Goal: Entertainment & Leisure: Browse casually

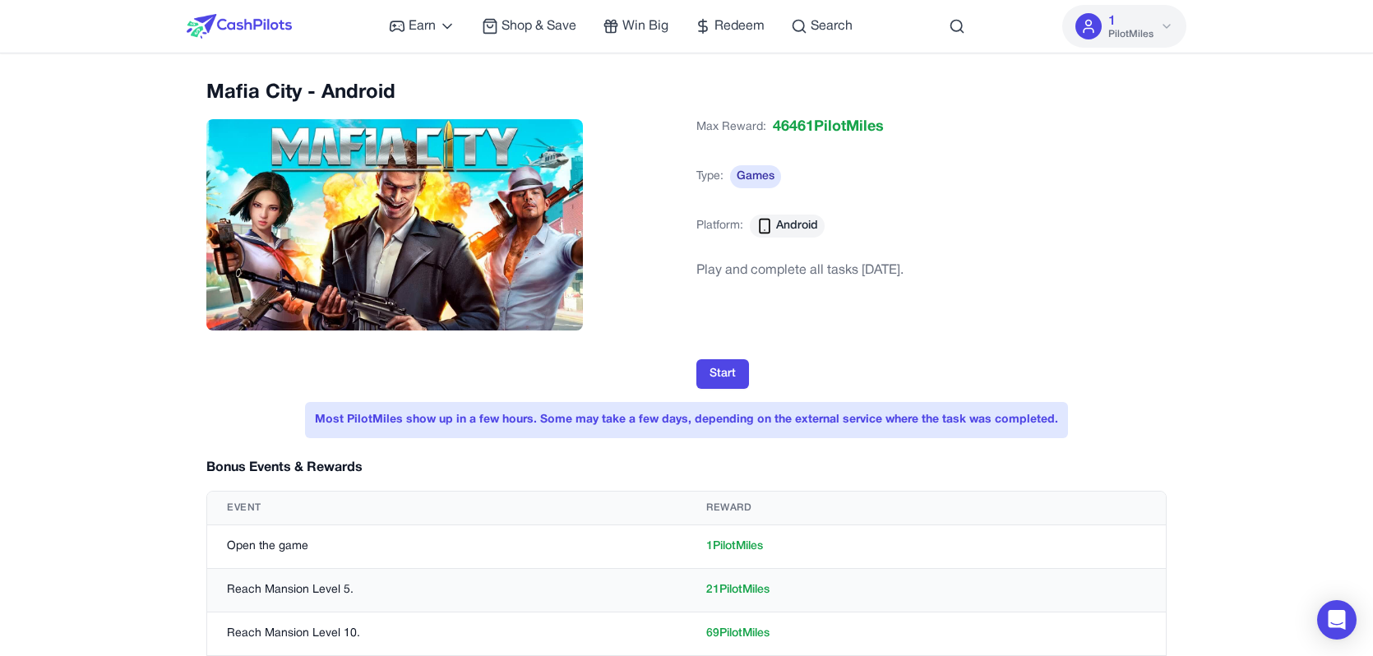
click at [243, 31] on img at bounding box center [239, 26] width 105 height 25
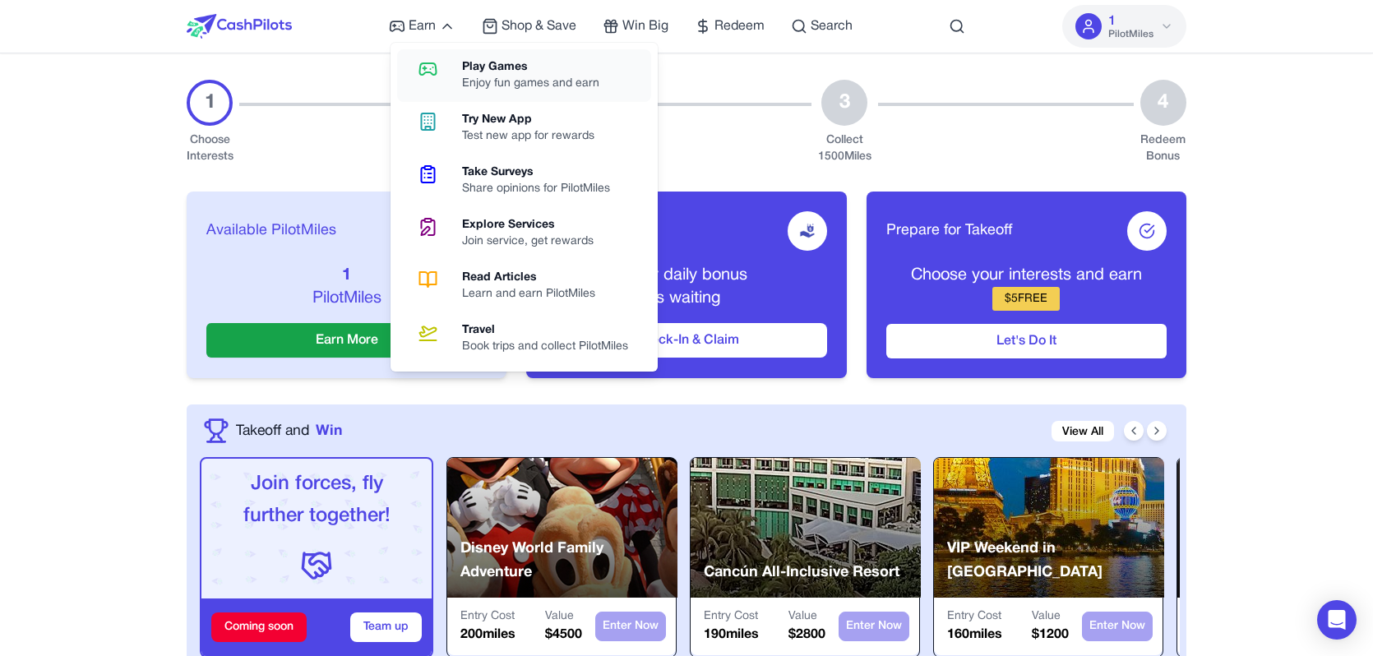
click at [433, 82] on link "Play Games Enjoy fun games and earn" at bounding box center [524, 75] width 254 height 53
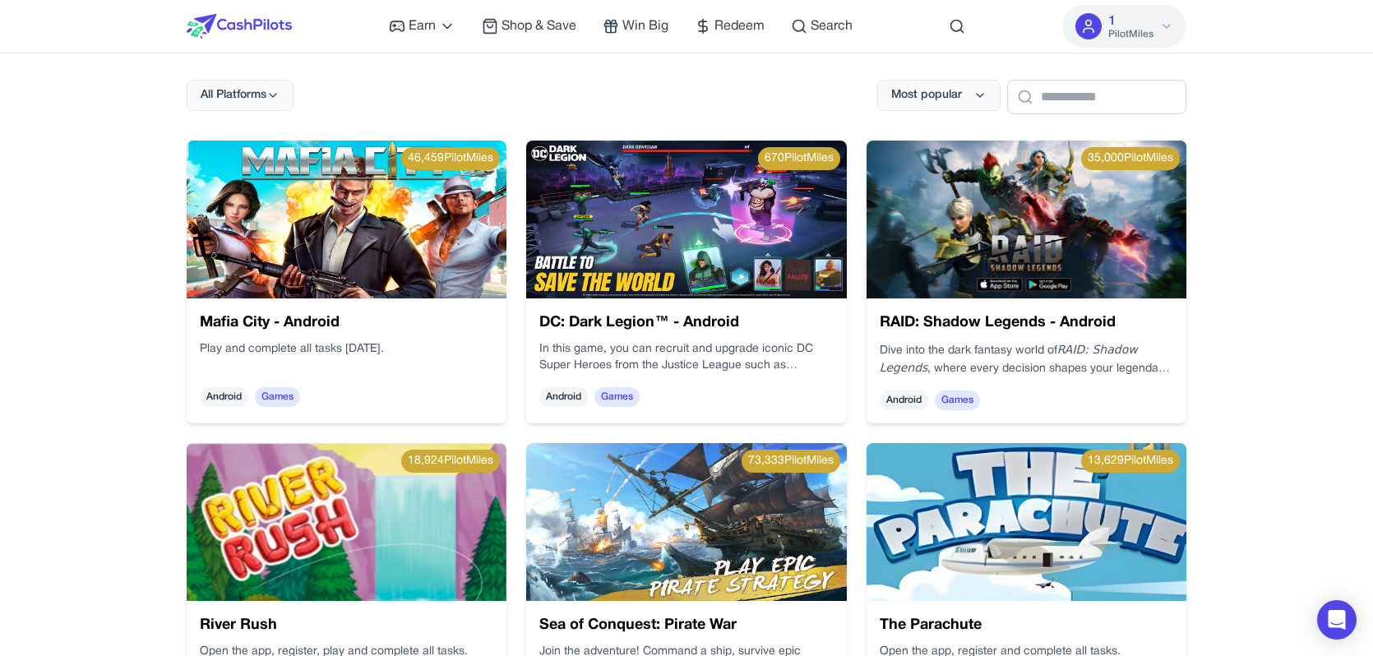
click at [178, 20] on div "Earn Play Games Enjoy fun games and earn Try New App Test new app for rewards T…" at bounding box center [686, 26] width 1052 height 53
click at [201, 20] on img at bounding box center [239, 26] width 105 height 25
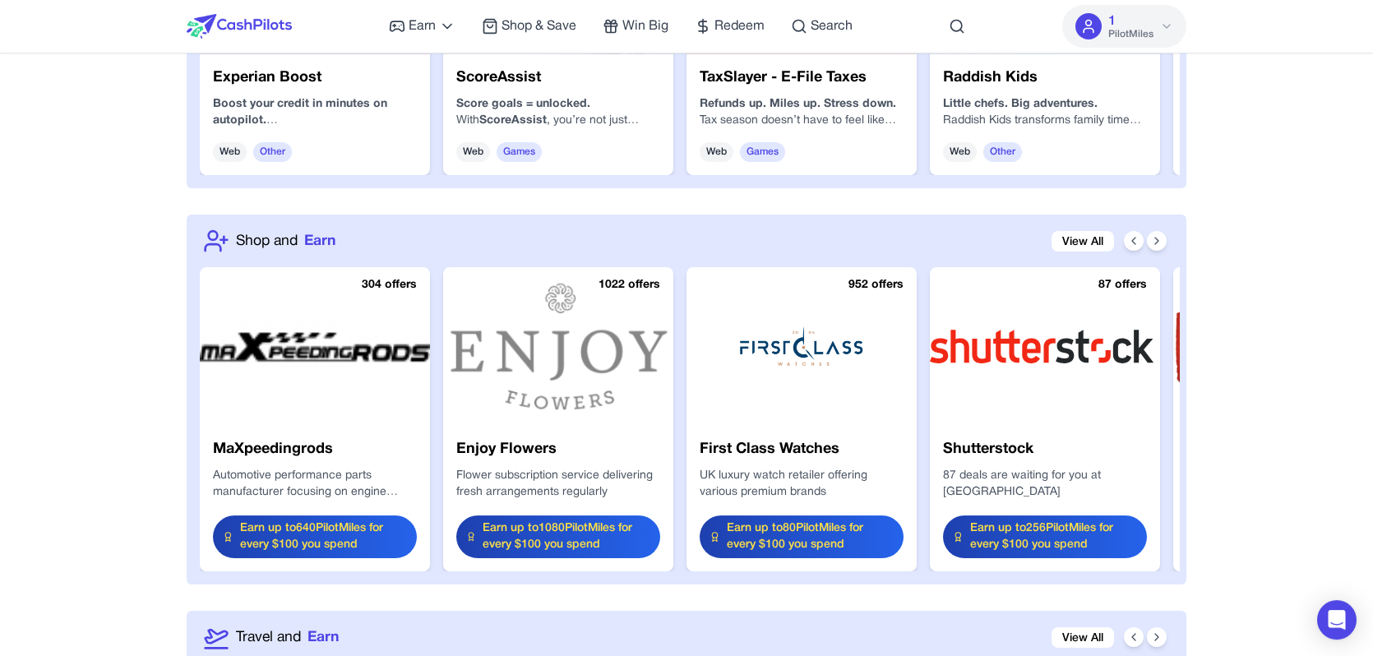
scroll to position [1591, 0]
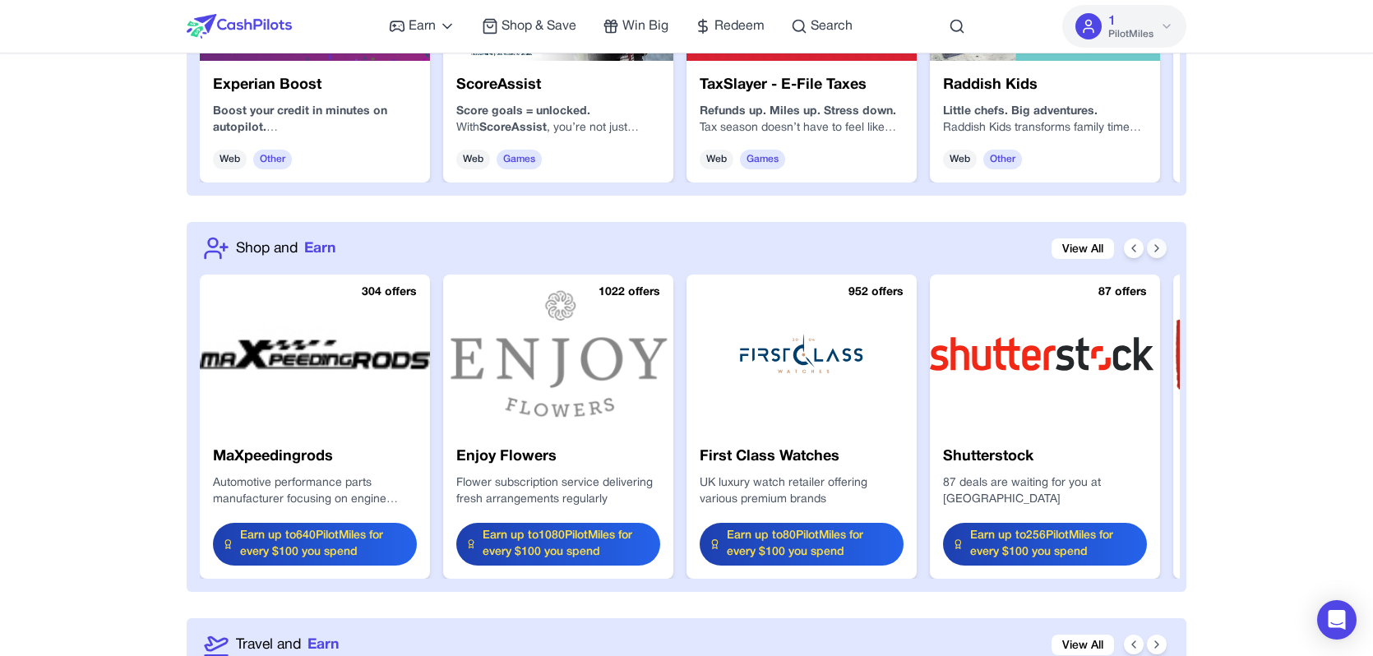
click at [1154, 246] on icon at bounding box center [1156, 248] width 13 height 13
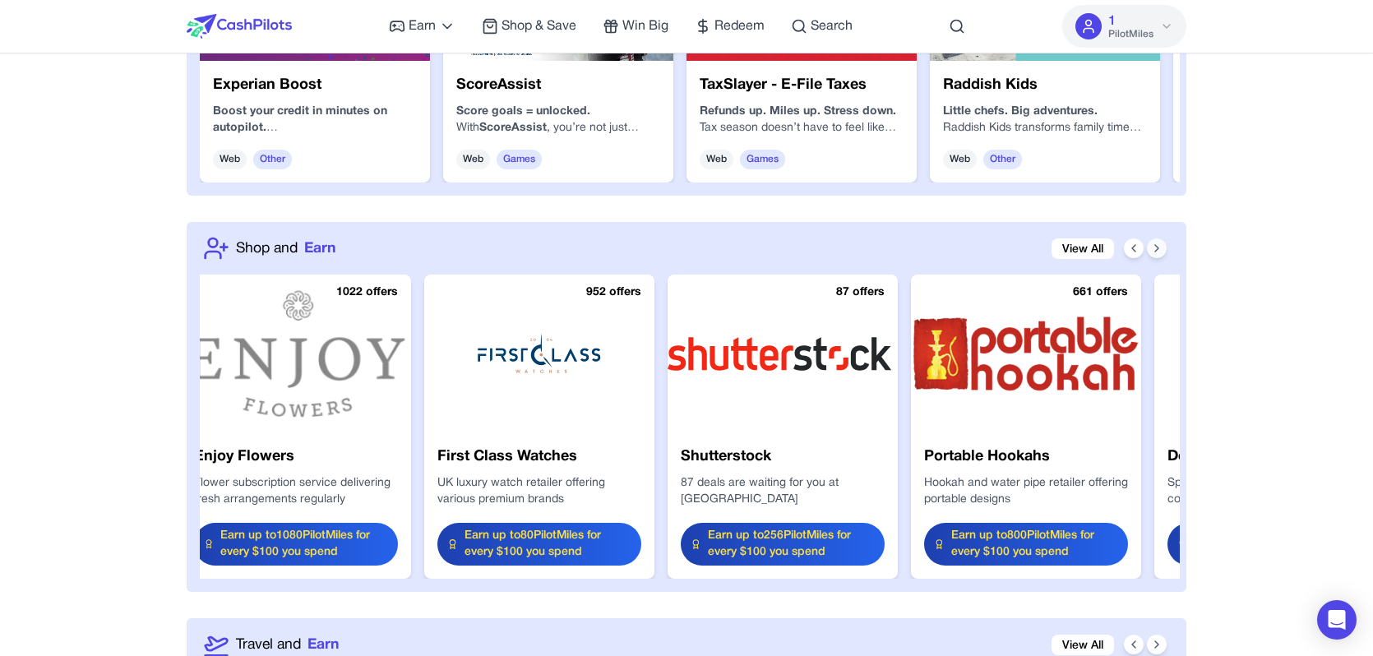
click at [1154, 246] on icon at bounding box center [1156, 248] width 13 height 13
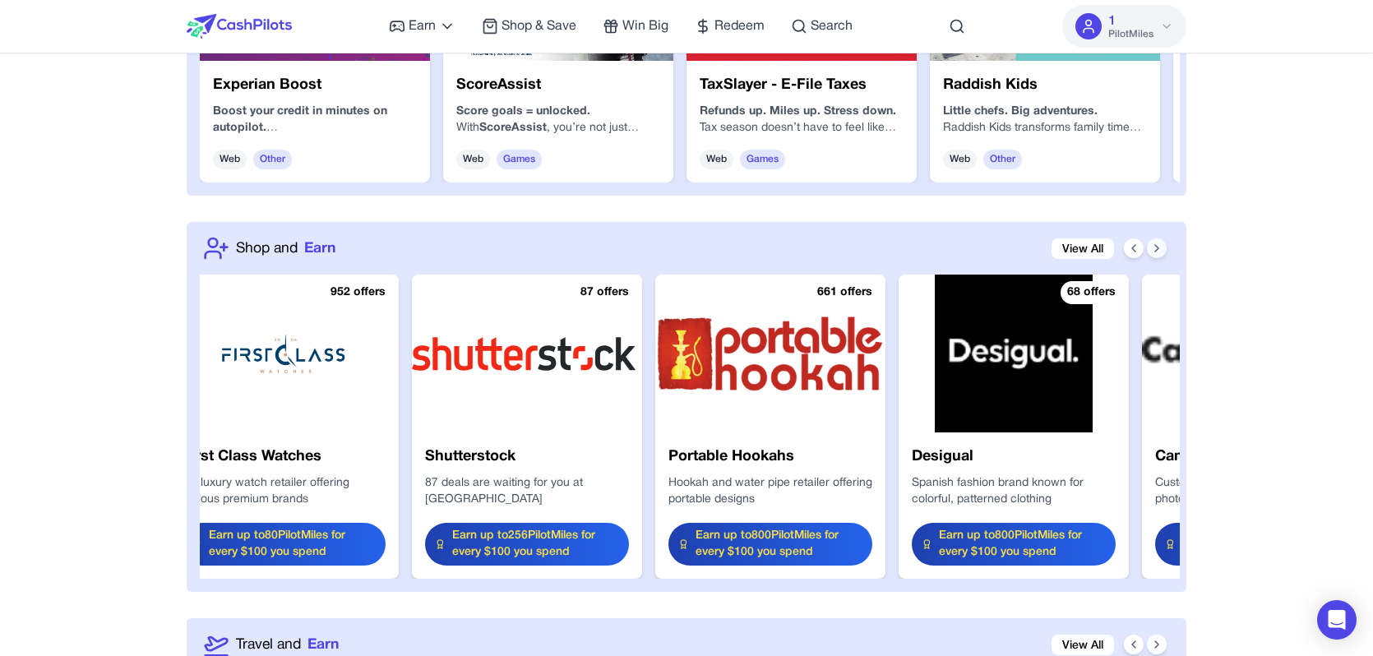
click at [1153, 247] on icon at bounding box center [1156, 248] width 13 height 13
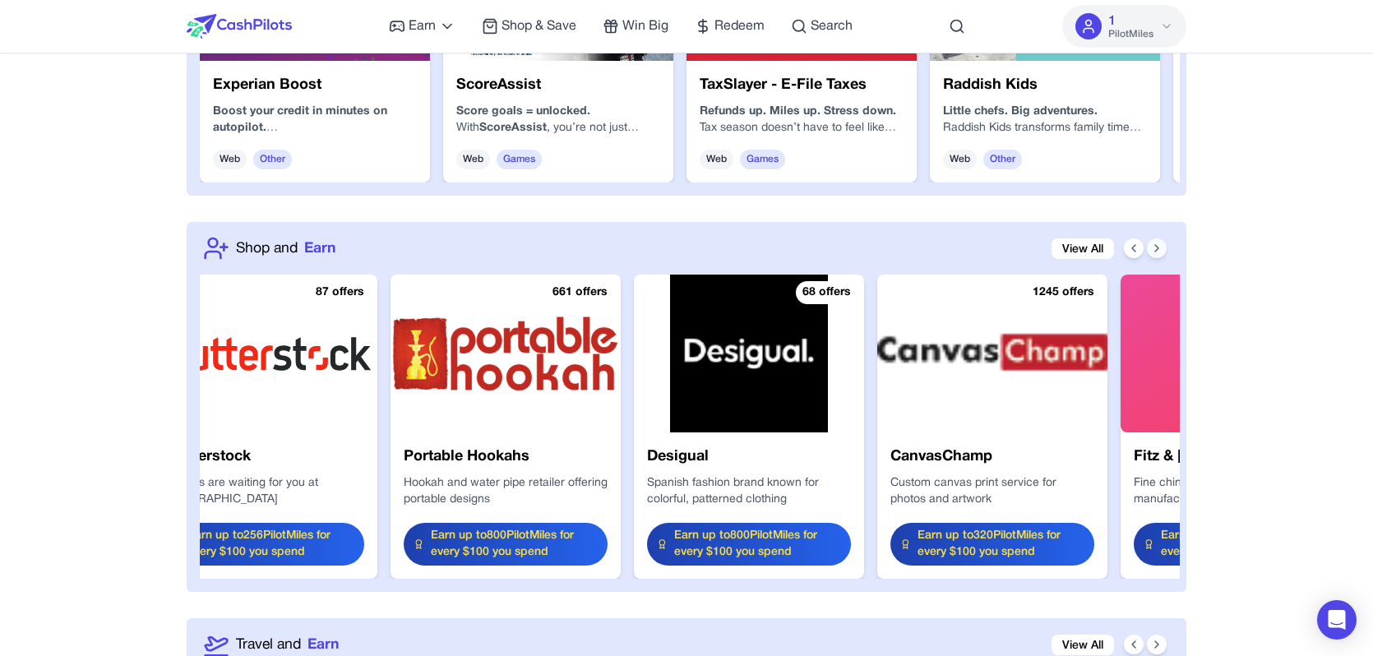
click at [1153, 247] on icon at bounding box center [1156, 248] width 13 height 13
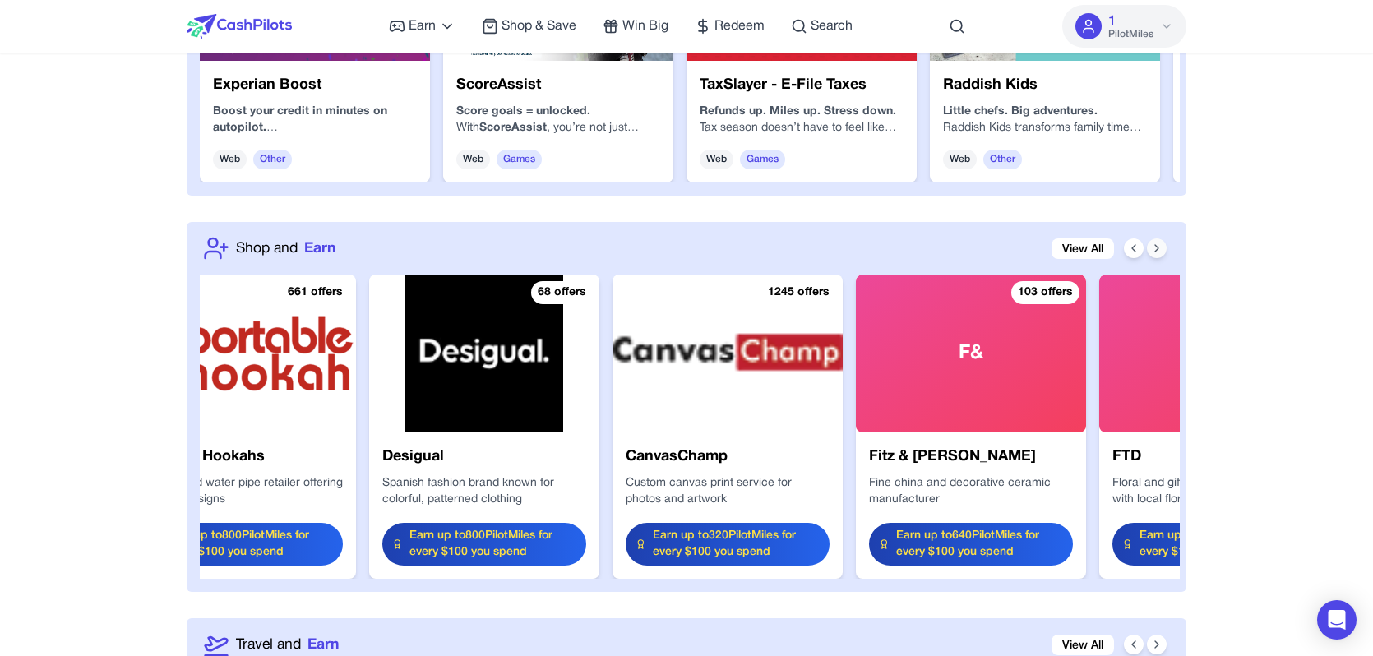
click at [1153, 247] on icon at bounding box center [1156, 248] width 13 height 13
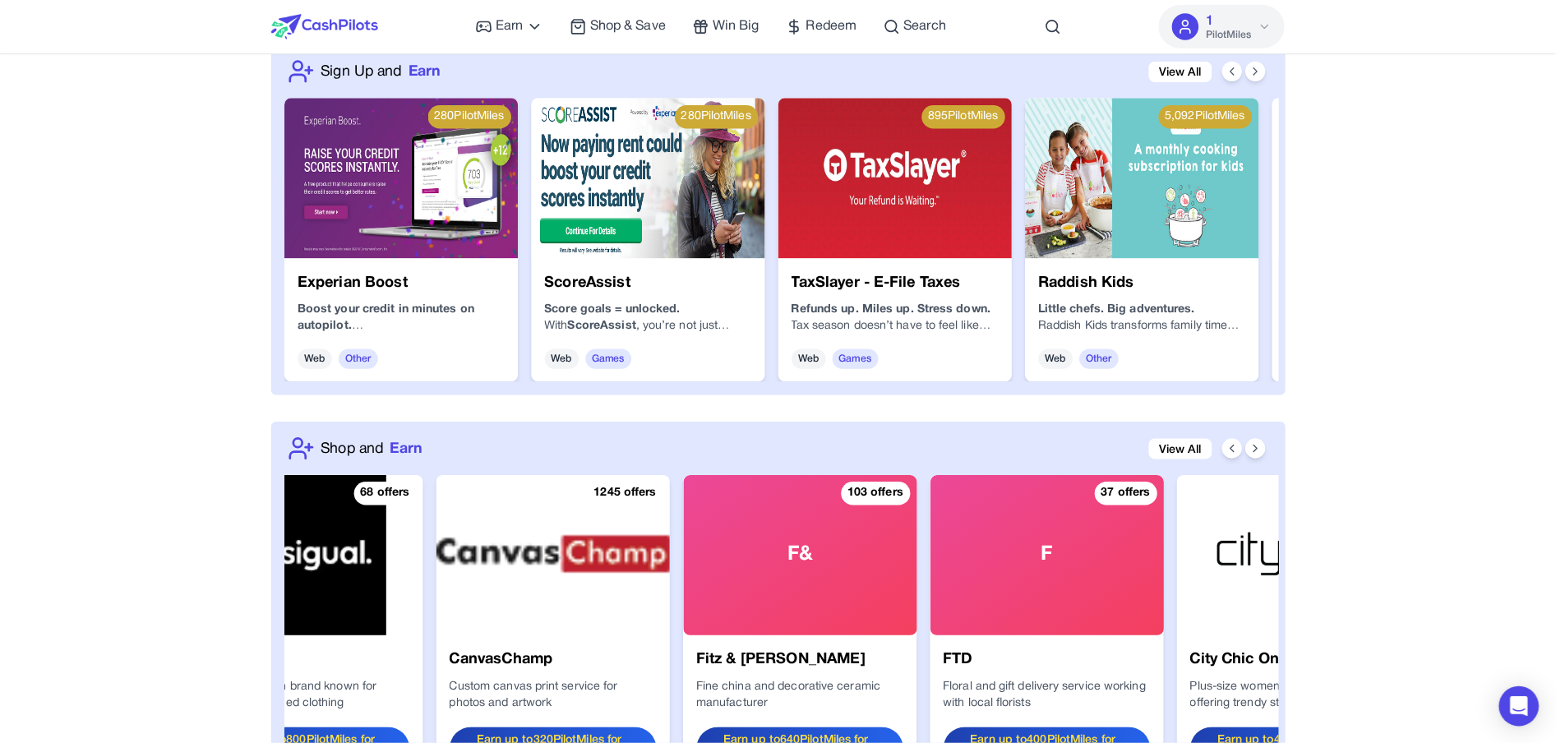
scroll to position [1405, 0]
